Goal: Navigation & Orientation: Find specific page/section

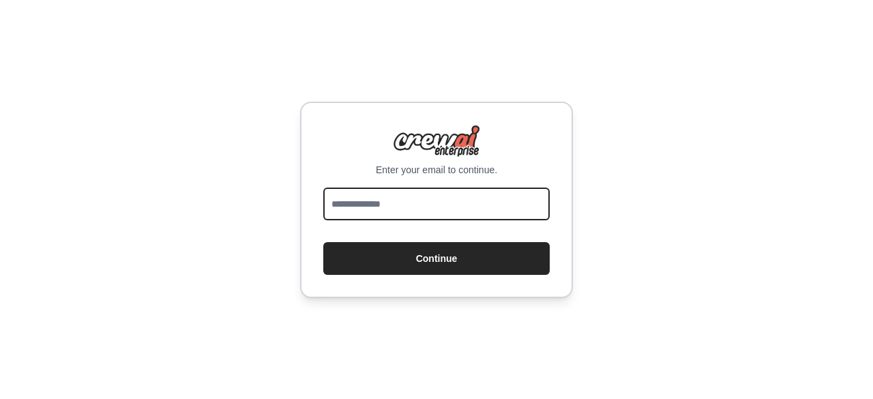
click at [429, 214] on input "email" at bounding box center [436, 204] width 226 height 33
type input "**********"
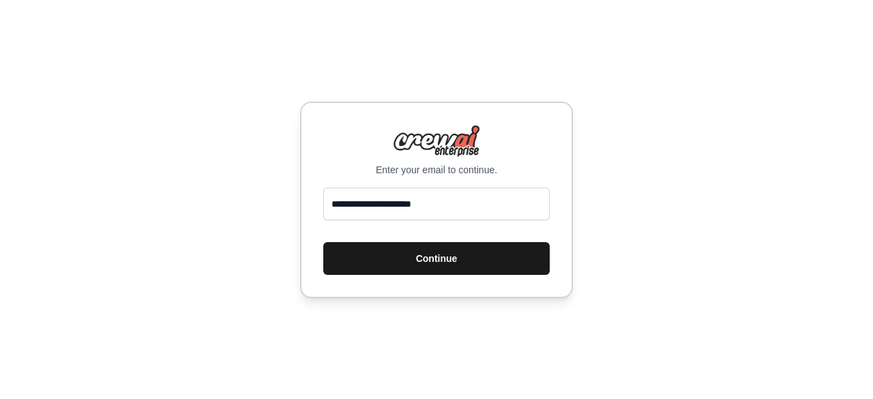
click at [400, 253] on button "Continue" at bounding box center [436, 258] width 226 height 33
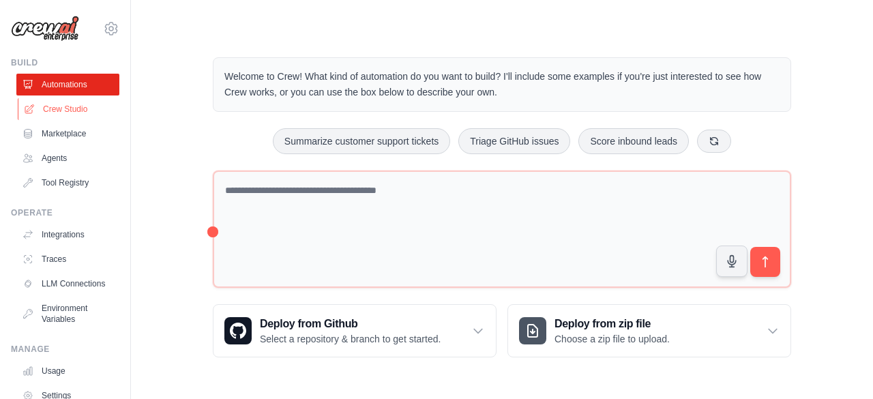
click at [61, 110] on link "Crew Studio" at bounding box center [69, 109] width 103 height 22
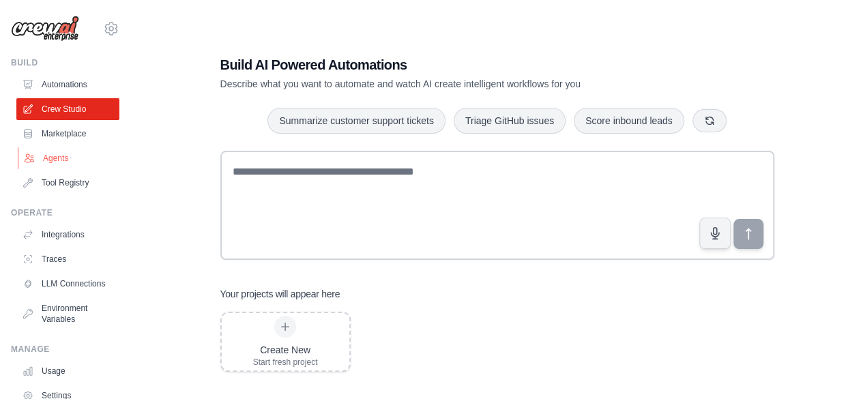
click at [58, 153] on link "Agents" at bounding box center [69, 158] width 103 height 22
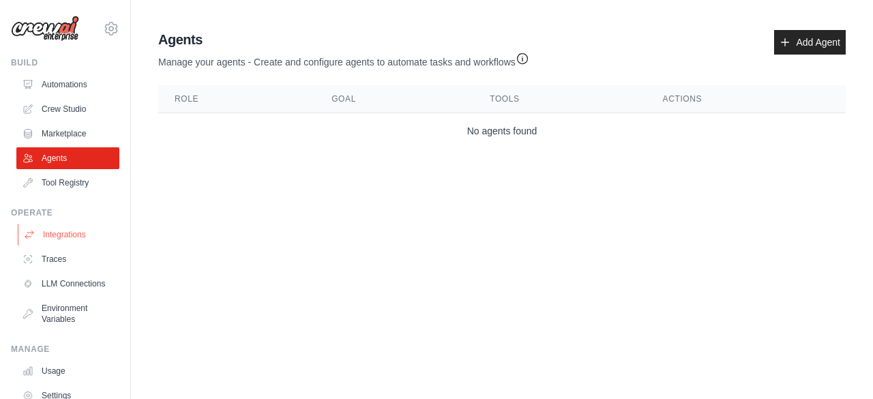
click at [68, 237] on link "Integrations" at bounding box center [69, 235] width 103 height 22
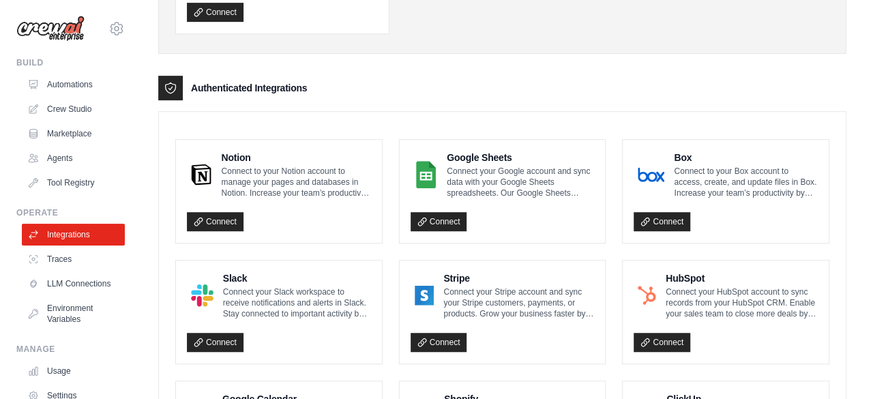
scroll to position [272, 0]
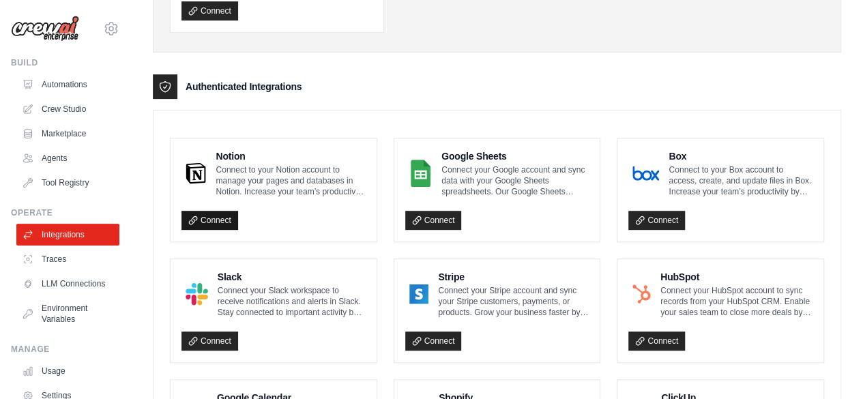
click at [205, 218] on link "Connect" at bounding box center [209, 220] width 57 height 19
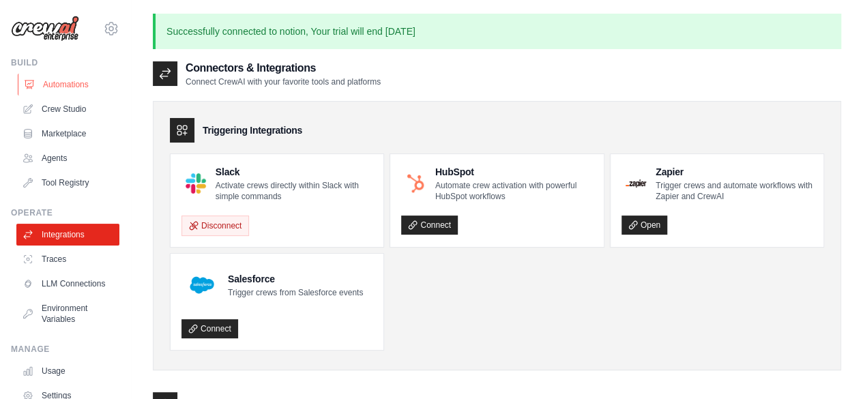
click at [67, 88] on link "Automations" at bounding box center [69, 85] width 103 height 22
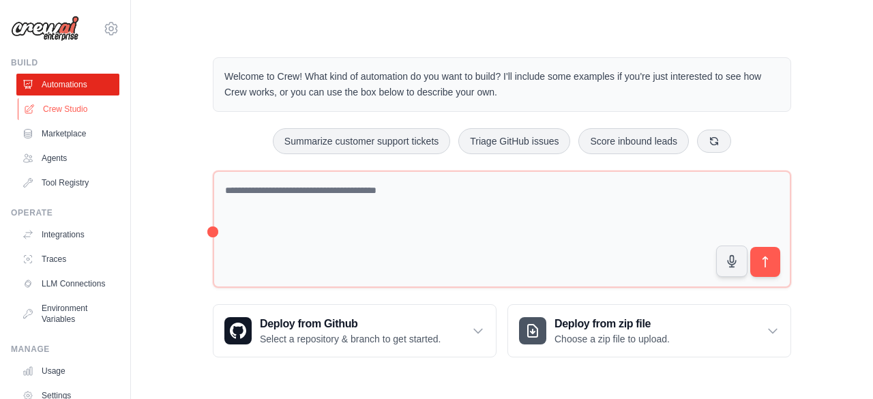
click at [74, 109] on link "Crew Studio" at bounding box center [69, 109] width 103 height 22
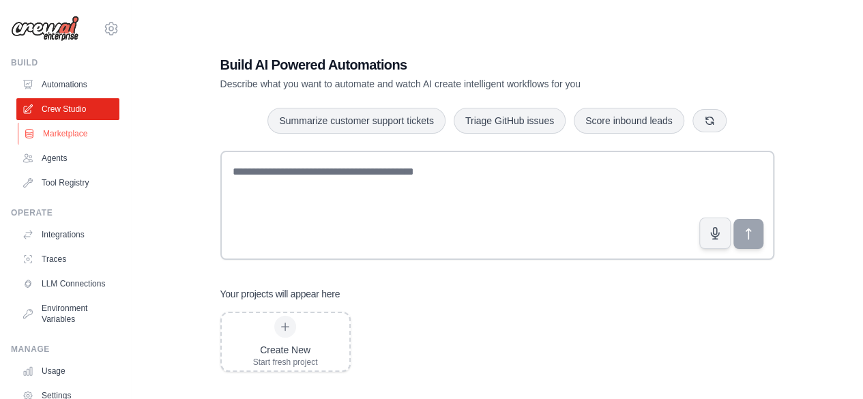
click at [64, 139] on link "Marketplace" at bounding box center [69, 134] width 103 height 22
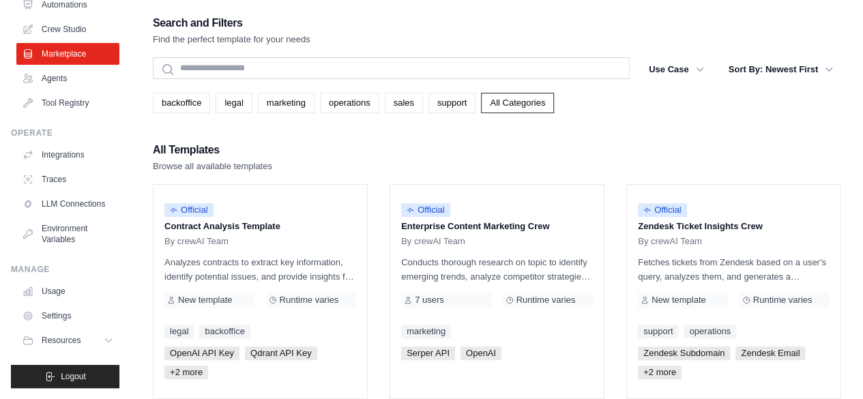
scroll to position [90, 0]
click at [60, 148] on link "Integrations" at bounding box center [69, 155] width 103 height 22
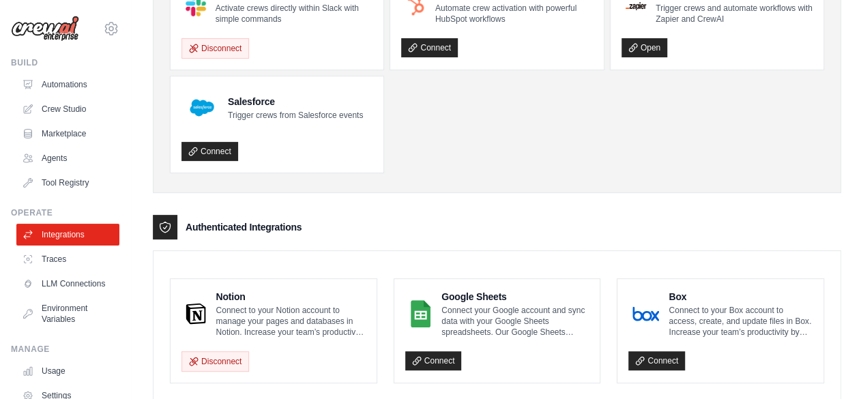
scroll to position [133, 0]
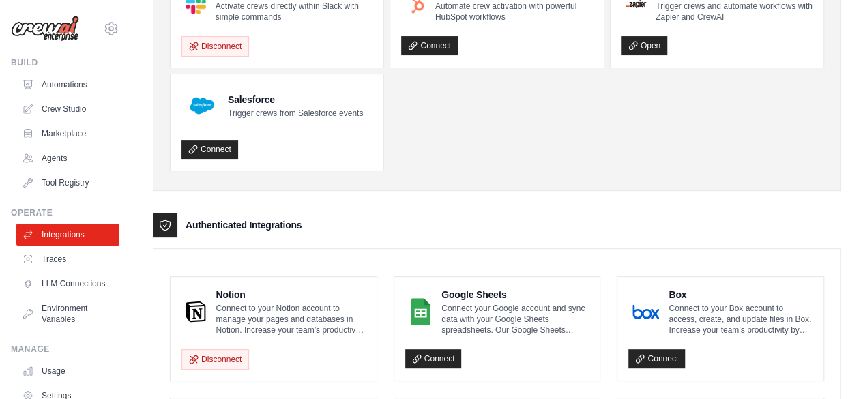
click at [203, 311] on img at bounding box center [196, 311] width 20 height 27
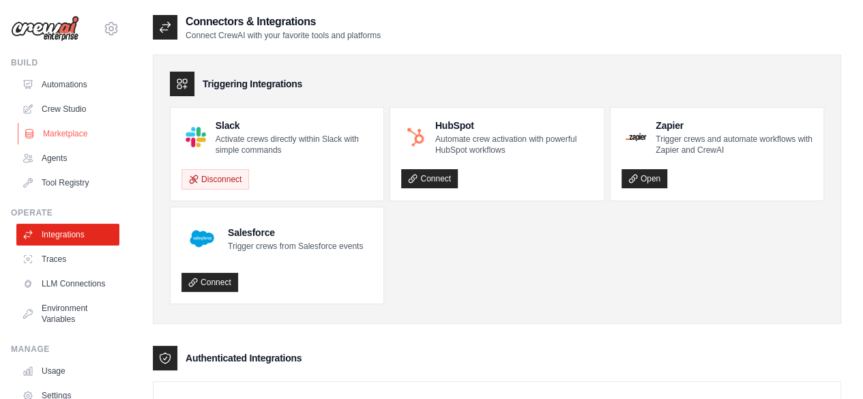
click at [81, 131] on link "Marketplace" at bounding box center [69, 134] width 103 height 22
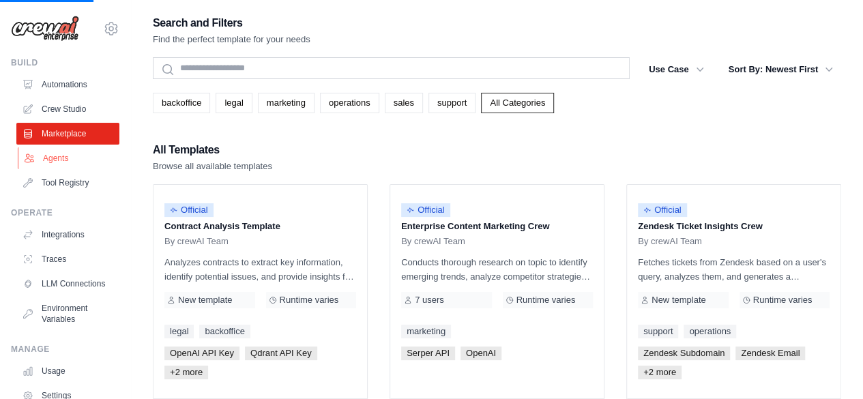
click at [61, 156] on link "Agents" at bounding box center [69, 158] width 103 height 22
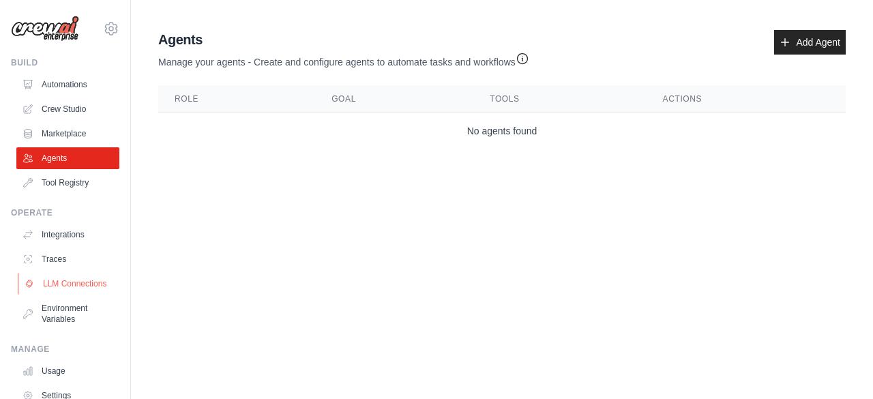
click at [40, 290] on link "LLM Connections" at bounding box center [69, 284] width 103 height 22
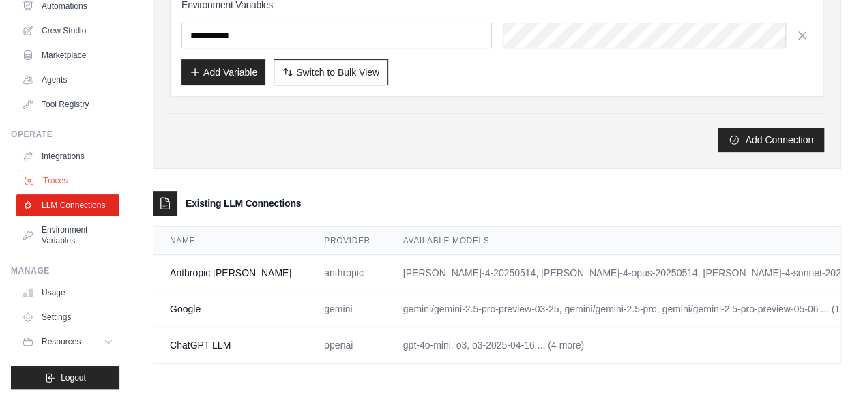
scroll to position [90, 0]
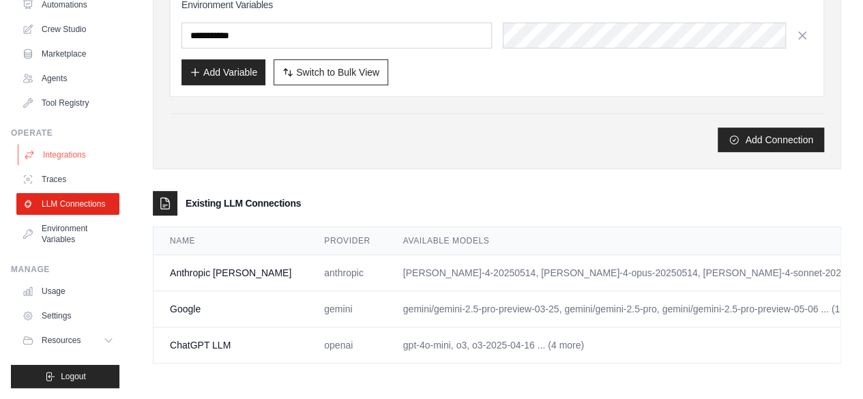
click at [61, 150] on link "Integrations" at bounding box center [69, 155] width 103 height 22
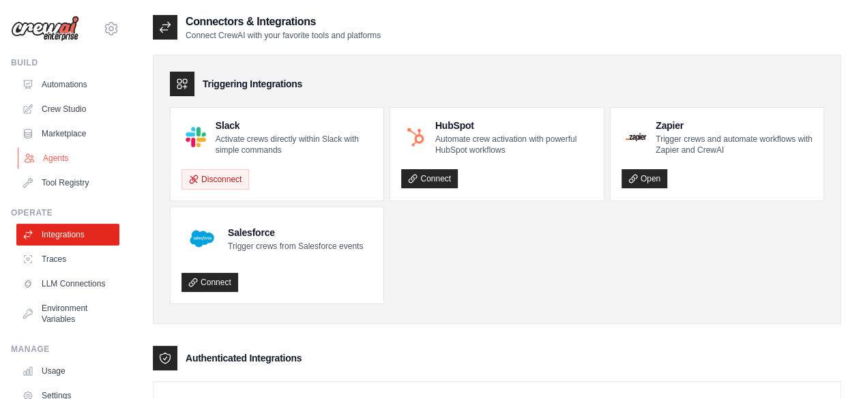
click at [57, 156] on link "Agents" at bounding box center [69, 158] width 103 height 22
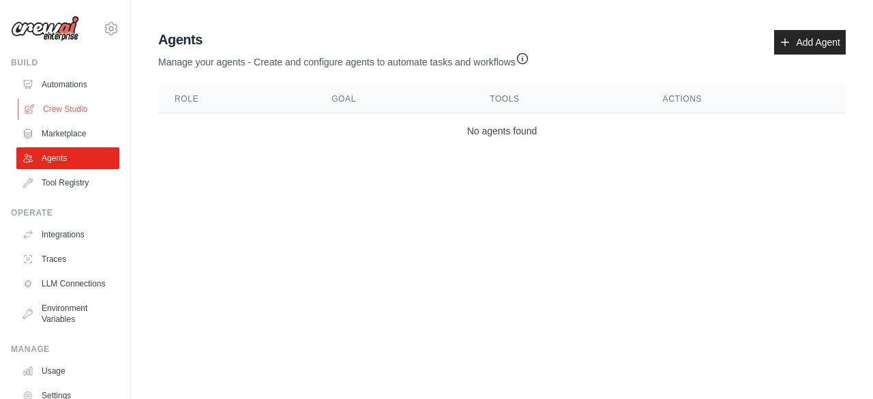
click at [83, 115] on link "Crew Studio" at bounding box center [69, 109] width 103 height 22
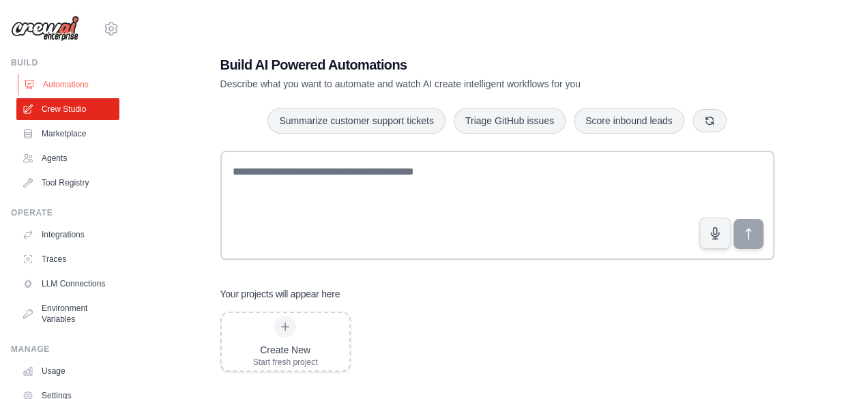
click at [76, 91] on link "Automations" at bounding box center [69, 85] width 103 height 22
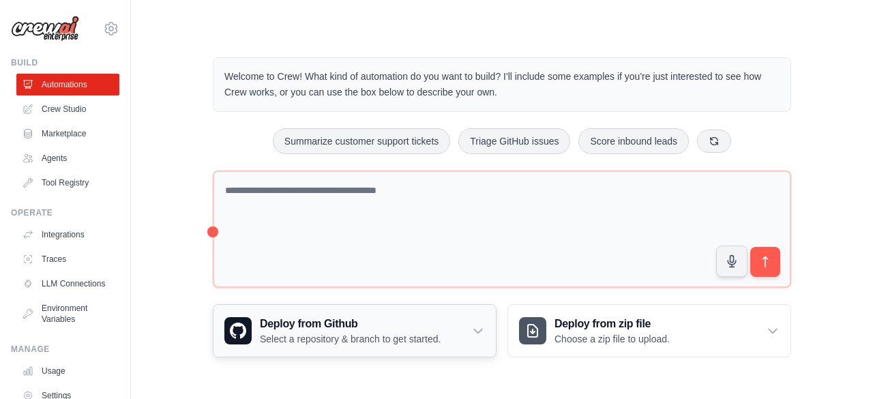
click at [482, 328] on icon at bounding box center [478, 331] width 14 height 14
click at [482, 328] on div "Deploy from Github Select a repository & branch to get started." at bounding box center [350, 331] width 282 height 52
click at [109, 31] on icon at bounding box center [111, 29] width 4 height 4
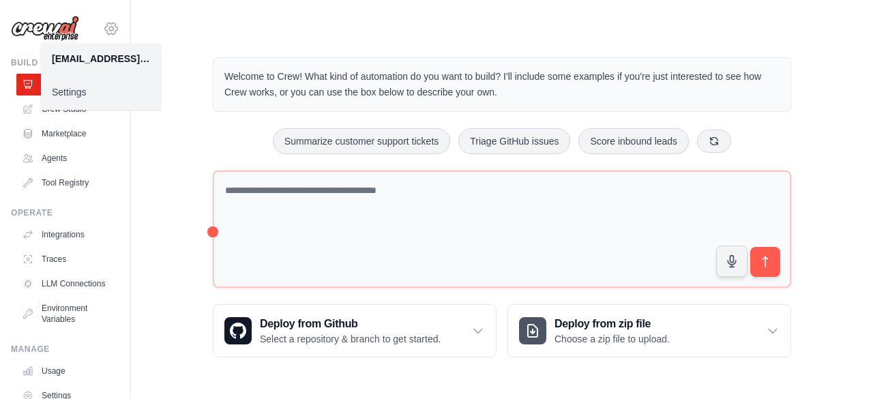
click at [109, 31] on icon at bounding box center [111, 29] width 4 height 4
